Goal: Task Accomplishment & Management: Use online tool/utility

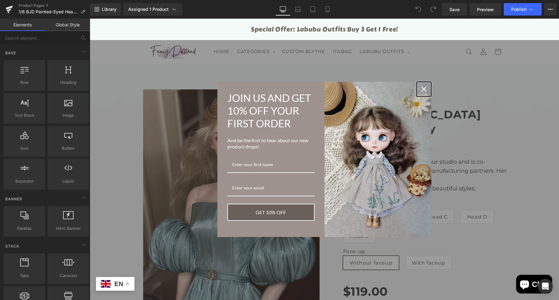
click at [422, 90] on icon "close icon" at bounding box center [424, 89] width 5 height 5
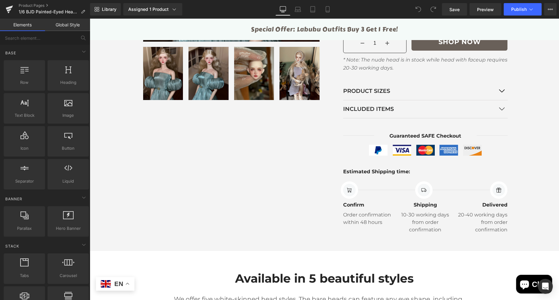
scroll to position [346, 0]
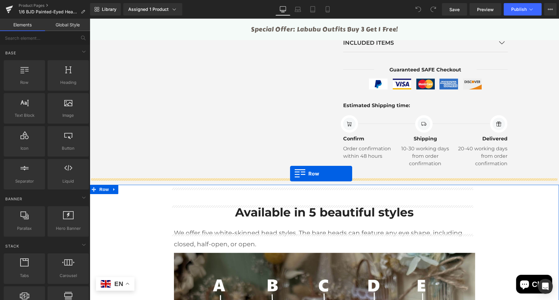
drag, startPoint x: 170, startPoint y: 130, endPoint x: 290, endPoint y: 174, distance: 127.5
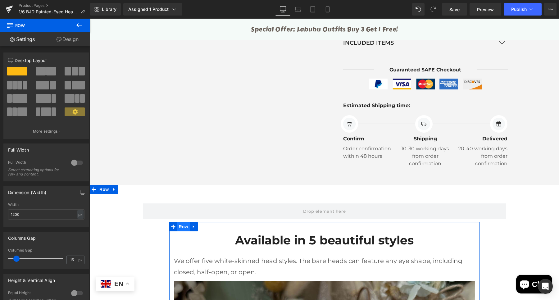
click at [180, 222] on span "Row" at bounding box center [183, 226] width 12 height 9
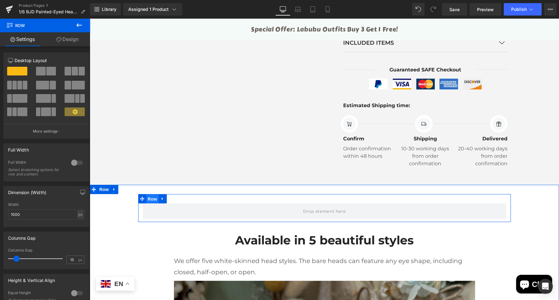
click at [151, 194] on span "Row" at bounding box center [152, 198] width 12 height 9
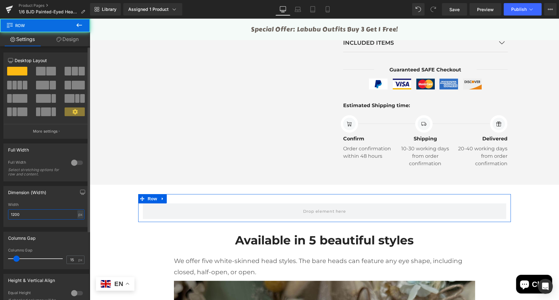
click at [13, 213] on input "1200" at bounding box center [46, 214] width 76 height 10
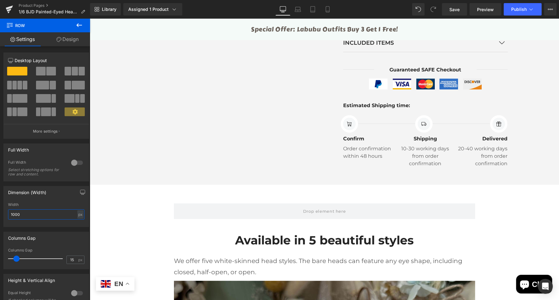
type input "1000"
click at [81, 27] on icon at bounding box center [78, 24] width 7 height 7
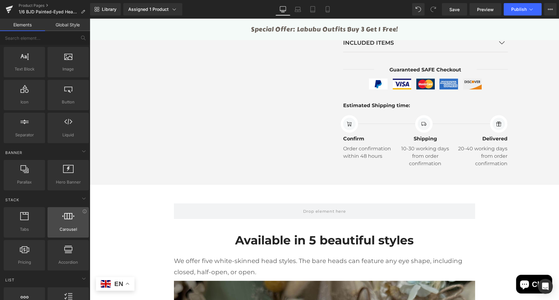
scroll to position [39, 0]
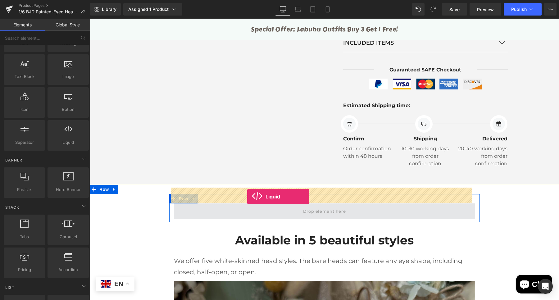
drag, startPoint x: 177, startPoint y: 164, endPoint x: 247, endPoint y: 197, distance: 77.3
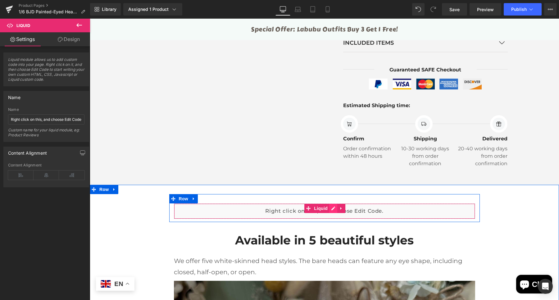
click at [331, 203] on div "Liquid" at bounding box center [324, 211] width 301 height 16
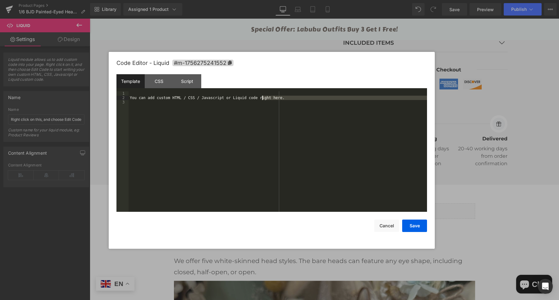
drag, startPoint x: 270, startPoint y: 99, endPoint x: 89, endPoint y: 100, distance: 180.8
click at [270, 99] on div "You can add custom HTML / CSS / Javascript or Liquid code right here." at bounding box center [278, 151] width 299 height 121
drag, startPoint x: 184, startPoint y: 98, endPoint x: 121, endPoint y: 100, distance: 62.8
click at [0, 0] on pre "1 2 3 You can add custom HTML / CSS / Javascript or Liquid code right here. XXX…" at bounding box center [0, 0] width 0 height 0
click at [0, 0] on button "Save" at bounding box center [0, 0] width 0 height 0
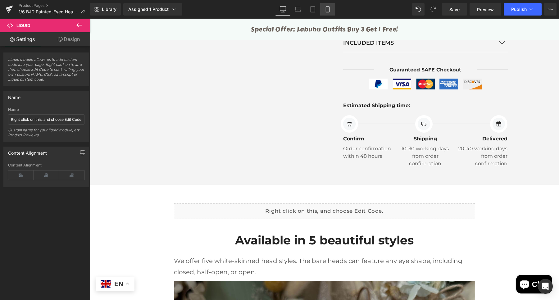
click at [320, 8] on link "Mobile" at bounding box center [327, 9] width 15 height 12
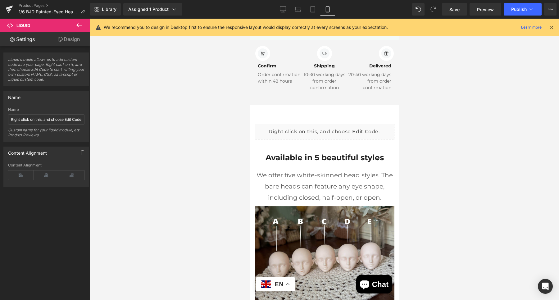
scroll to position [626, 0]
click at [517, 9] on span "Publish" at bounding box center [519, 9] width 16 height 5
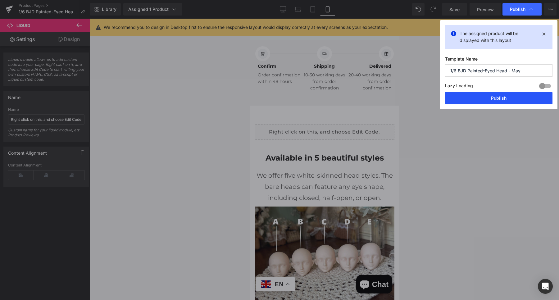
click at [0, 0] on button "Publish" at bounding box center [0, 0] width 0 height 0
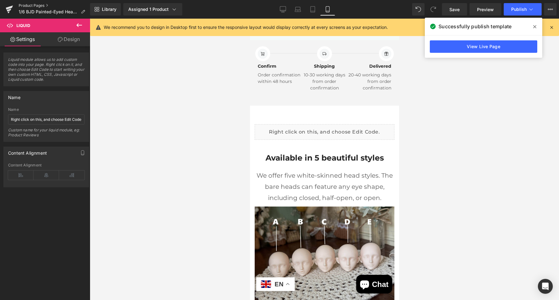
click at [38, 6] on link "Product Pages" at bounding box center [54, 5] width 71 height 5
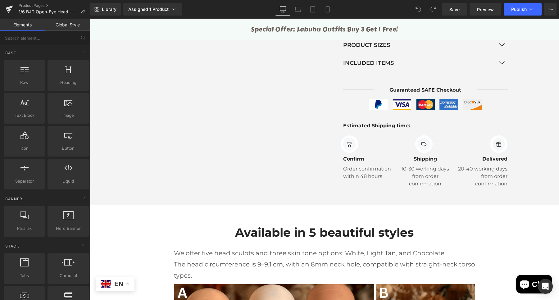
scroll to position [322, 0]
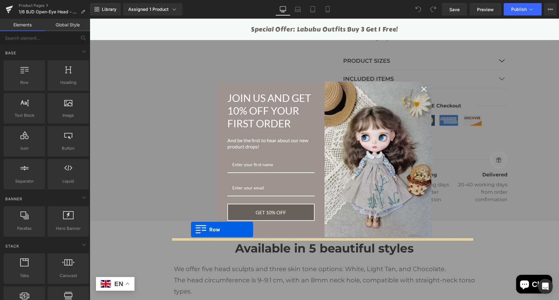
drag, startPoint x: 113, startPoint y: 102, endPoint x: 191, endPoint y: 229, distance: 148.9
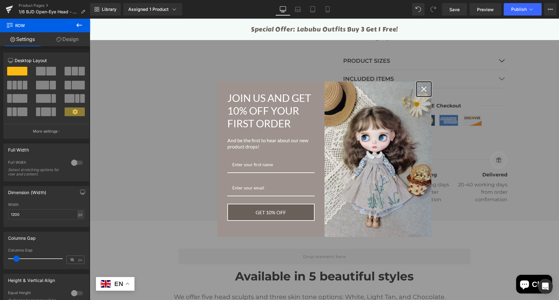
click at [422, 91] on icon "close icon" at bounding box center [424, 89] width 5 height 5
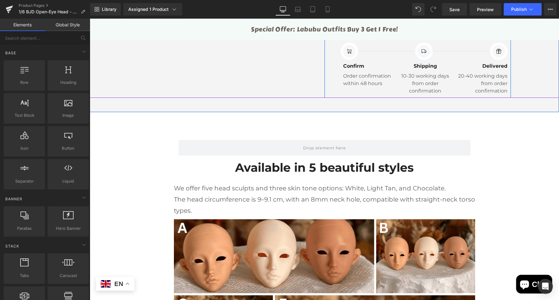
scroll to position [439, 0]
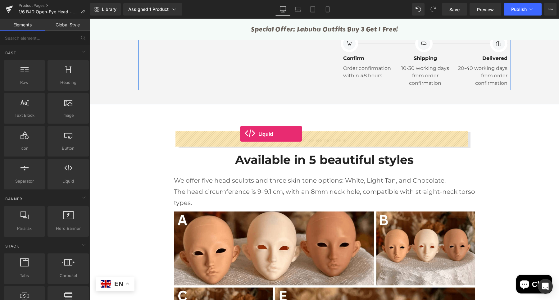
drag, startPoint x: 163, startPoint y: 200, endPoint x: 240, endPoint y: 134, distance: 101.1
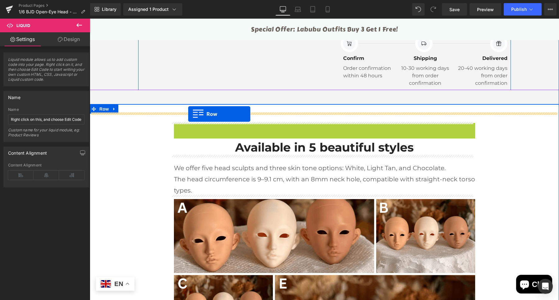
drag, startPoint x: 178, startPoint y: 126, endPoint x: 188, endPoint y: 114, distance: 16.1
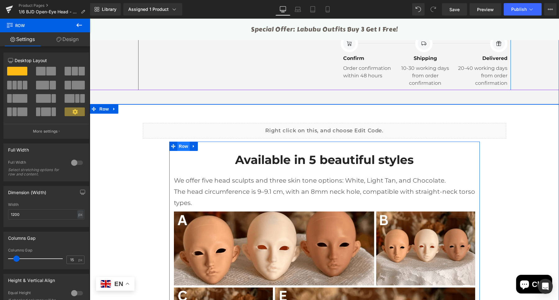
click at [177, 145] on span "Row" at bounding box center [183, 146] width 12 height 9
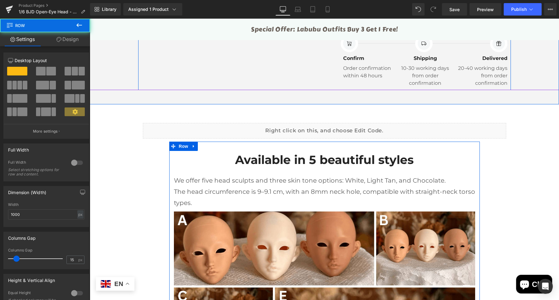
click at [70, 42] on link "Design" at bounding box center [67, 39] width 45 height 14
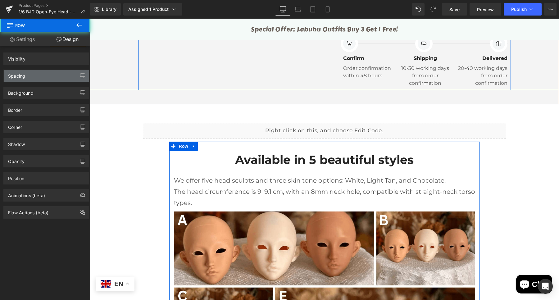
click at [43, 75] on div "Spacing" at bounding box center [46, 76] width 85 height 12
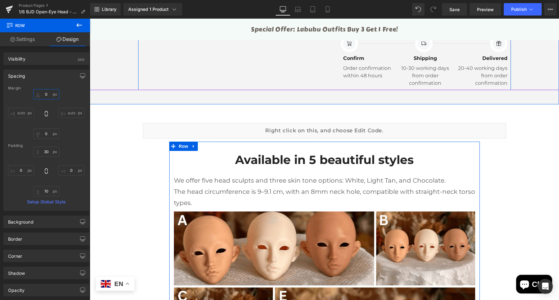
click at [44, 95] on input "text" at bounding box center [46, 94] width 26 height 10
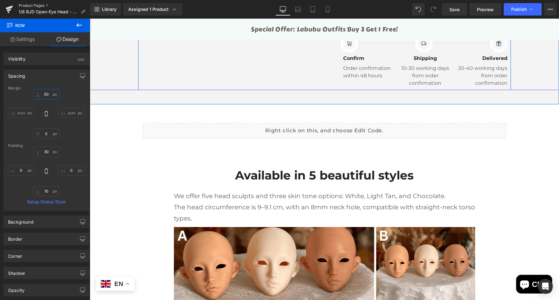
type input "50"
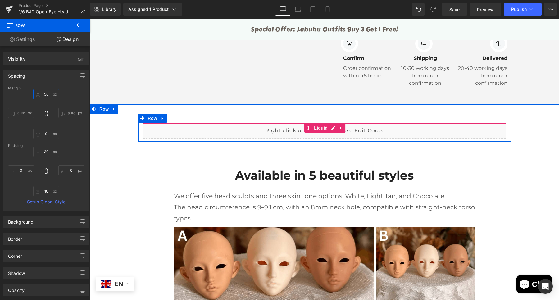
click at [332, 127] on div "Liquid" at bounding box center [324, 131] width 363 height 16
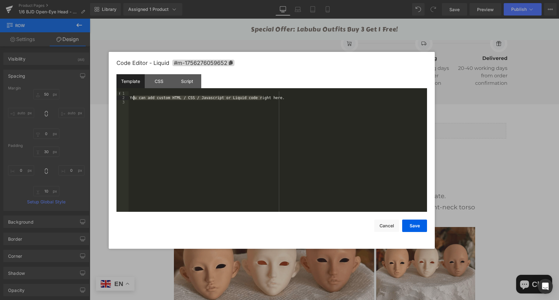
drag, startPoint x: 263, startPoint y: 99, endPoint x: 134, endPoint y: 96, distance: 129.9
click at [134, 96] on div "You can add custom HTML / CSS / Javascript or Liquid code right here." at bounding box center [278, 156] width 299 height 130
click at [413, 223] on button "Save" at bounding box center [414, 226] width 25 height 12
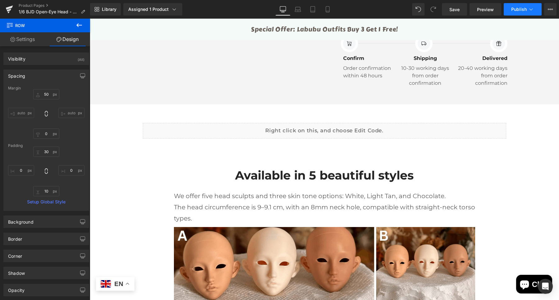
click at [525, 9] on span "Publish" at bounding box center [519, 9] width 16 height 5
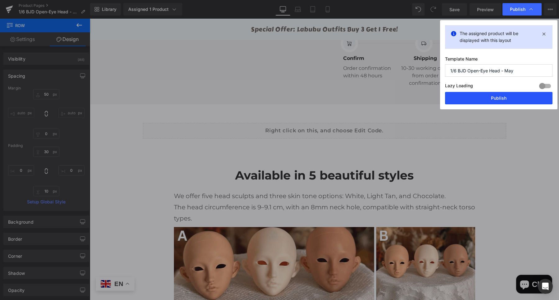
click at [516, 101] on button "Publish" at bounding box center [498, 98] width 107 height 12
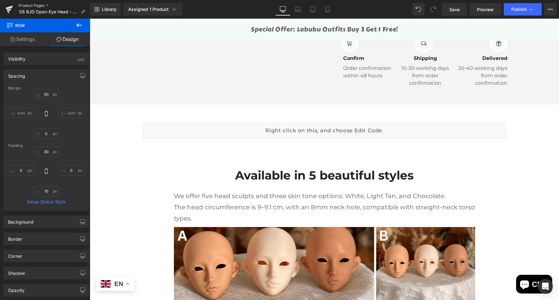
click at [29, 7] on link "Product Pages" at bounding box center [54, 5] width 71 height 5
